Goal: Information Seeking & Learning: Learn about a topic

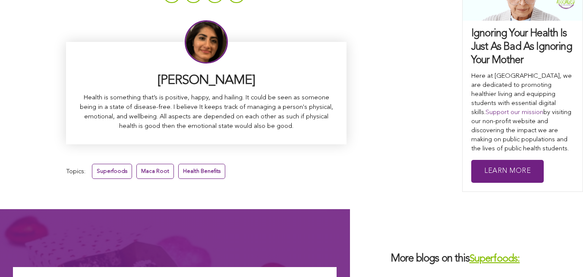
click at [470, 254] on link "Superfoods:" at bounding box center [495, 259] width 51 height 10
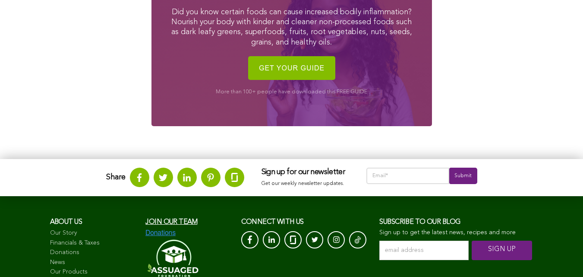
scroll to position [1228, 0]
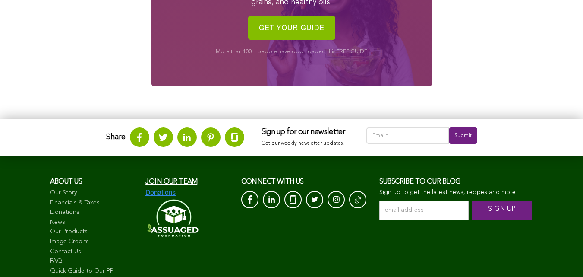
click at [50, 227] on link "News" at bounding box center [93, 222] width 87 height 9
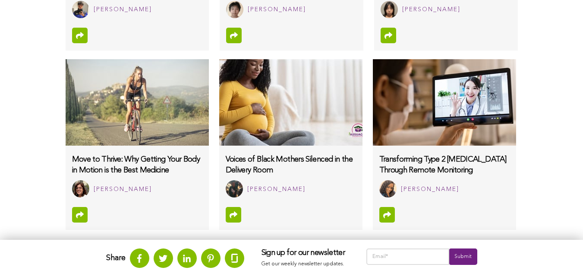
scroll to position [973, 0]
